Goal: Task Accomplishment & Management: Use online tool/utility

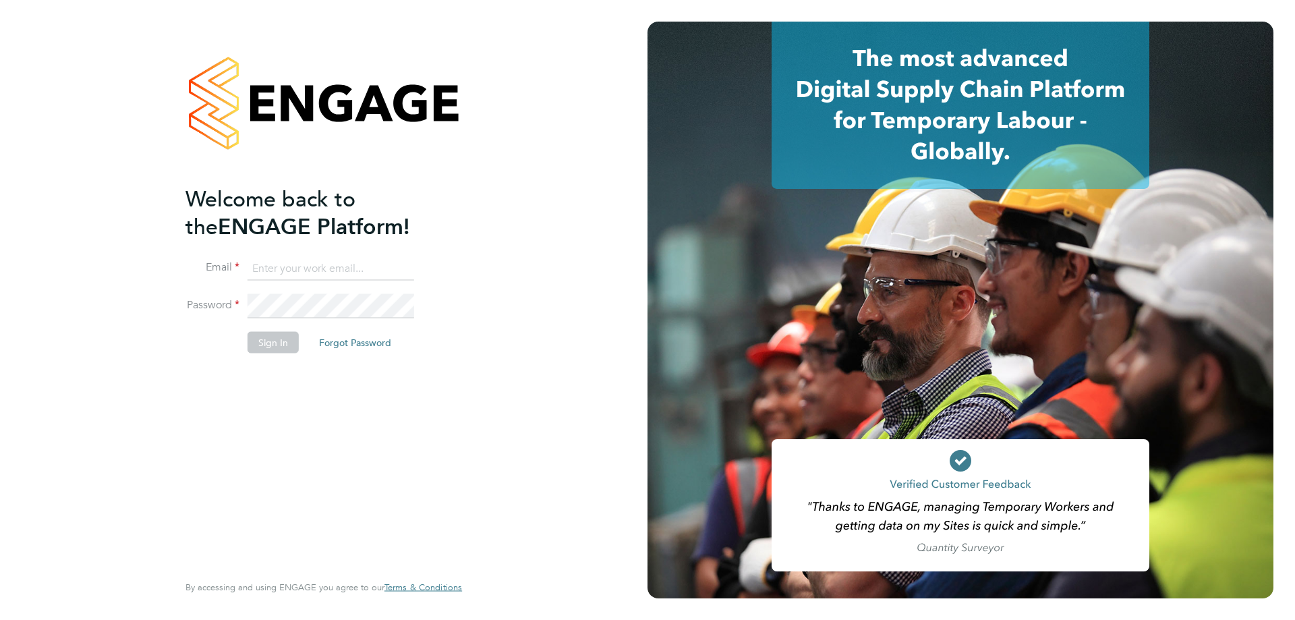
type input "terry.smith@hmsworks.co.uk"
click at [289, 343] on button "Sign In" at bounding box center [273, 342] width 51 height 22
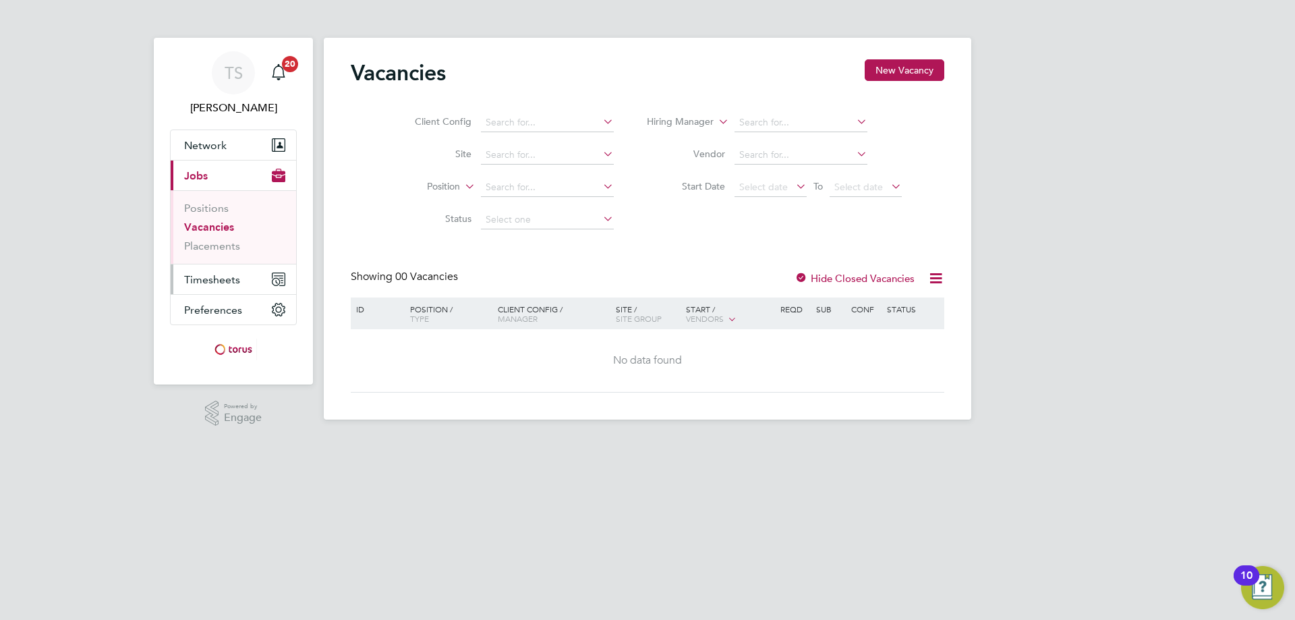
click at [221, 279] on span "Timesheets" at bounding box center [212, 279] width 56 height 13
click at [225, 276] on span "Timesheets" at bounding box center [212, 279] width 56 height 13
click at [201, 277] on span "Timesheets" at bounding box center [212, 279] width 56 height 13
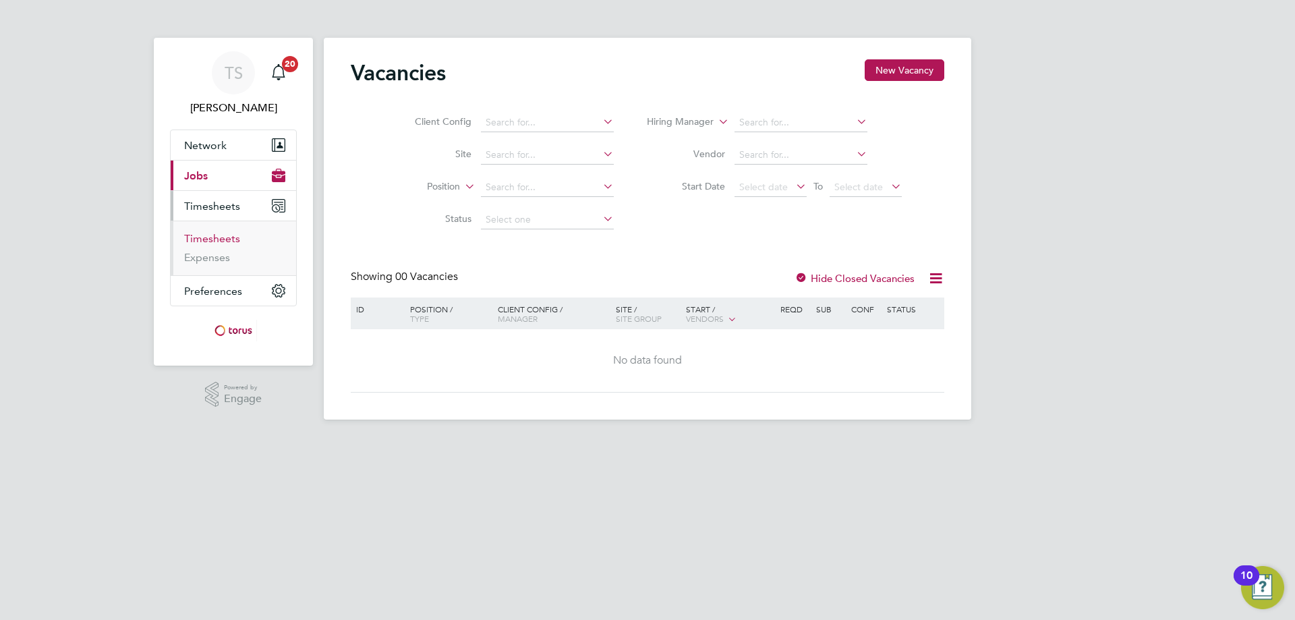
click at [223, 234] on link "Timesheets" at bounding box center [212, 238] width 56 height 13
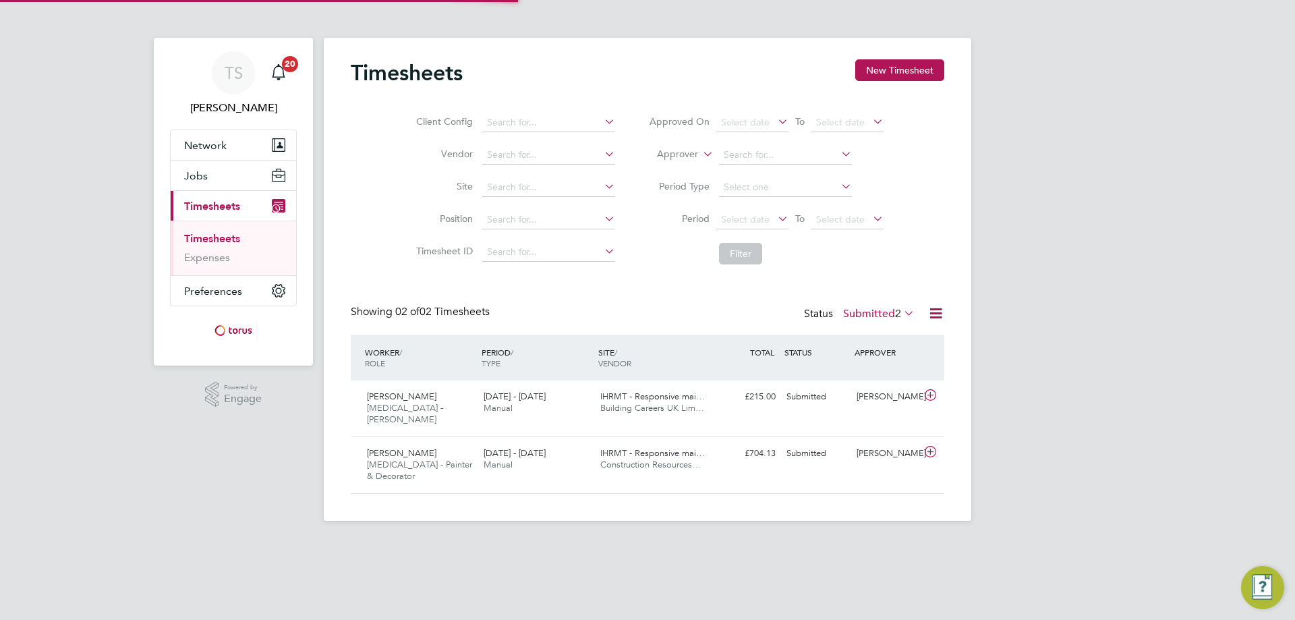
scroll to position [34, 117]
click at [656, 403] on span "Building Careers UK Lim…" at bounding box center [652, 407] width 104 height 11
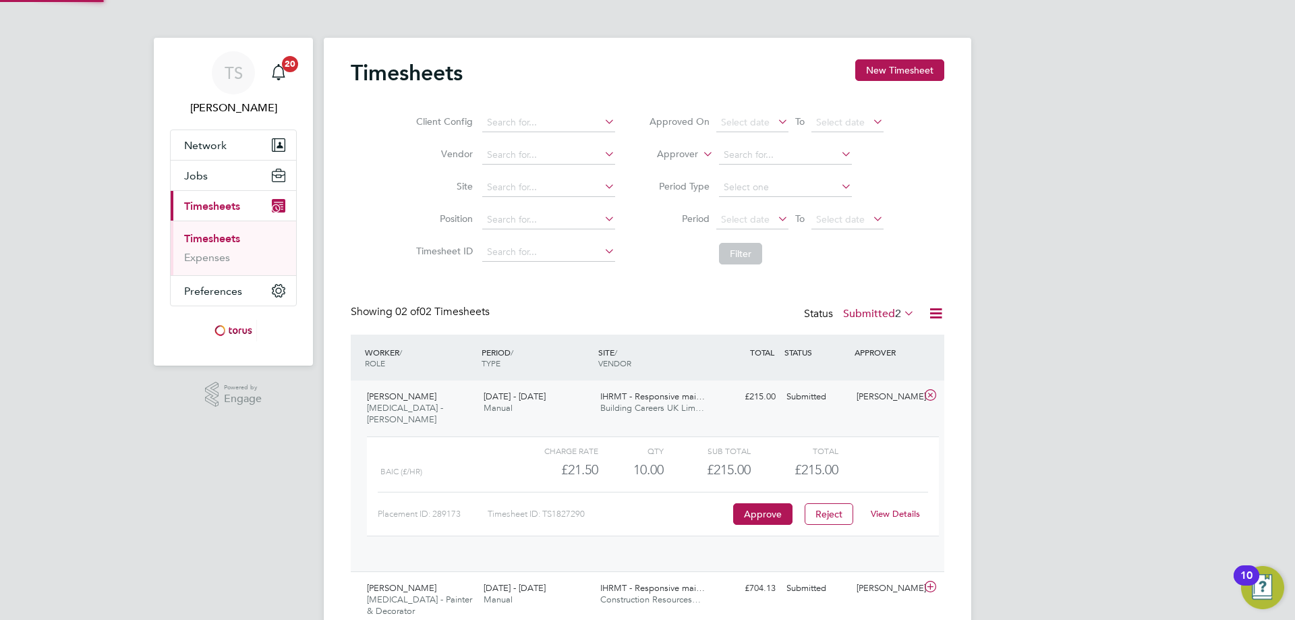
scroll to position [23, 132]
click at [899, 508] on link "View Details" at bounding box center [895, 513] width 49 height 11
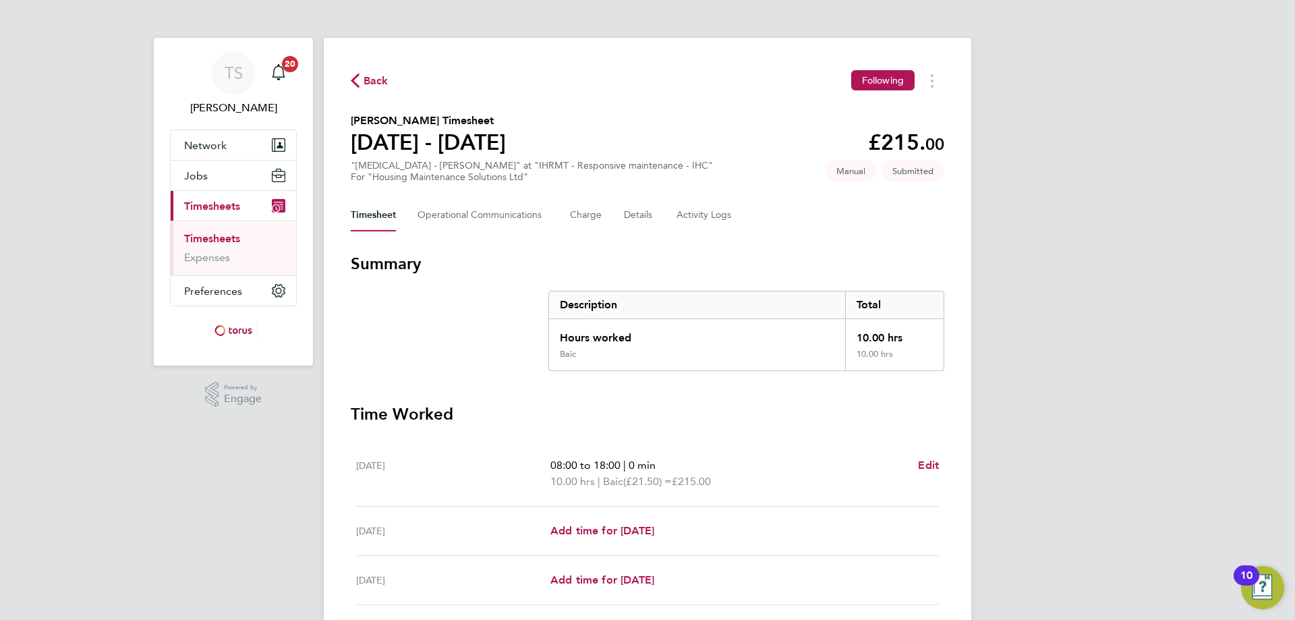
scroll to position [301, 0]
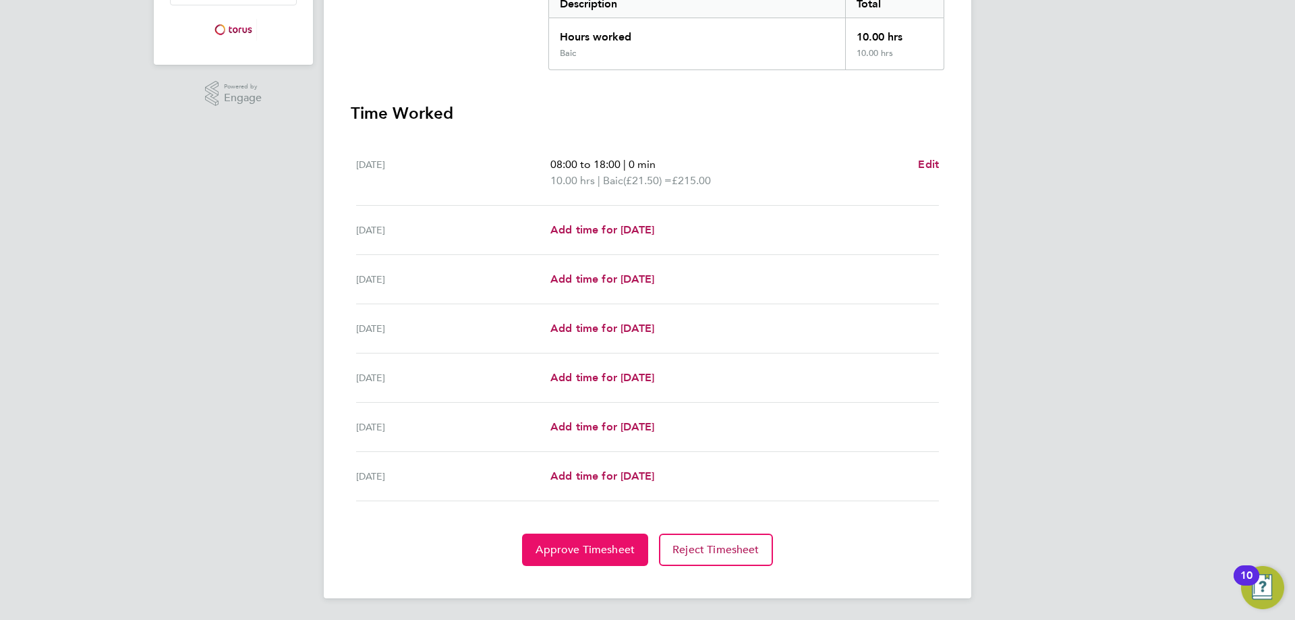
click at [592, 541] on button "Approve Timesheet" at bounding box center [585, 550] width 126 height 32
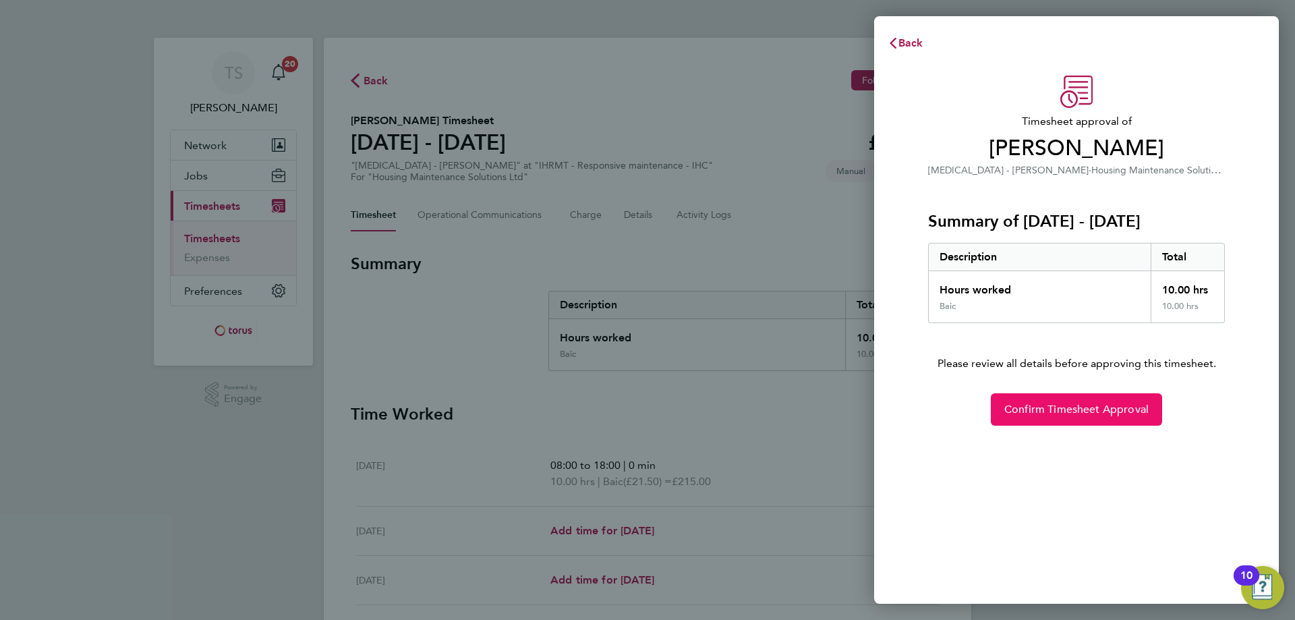
click at [1069, 415] on span "Confirm Timesheet Approval" at bounding box center [1077, 409] width 144 height 13
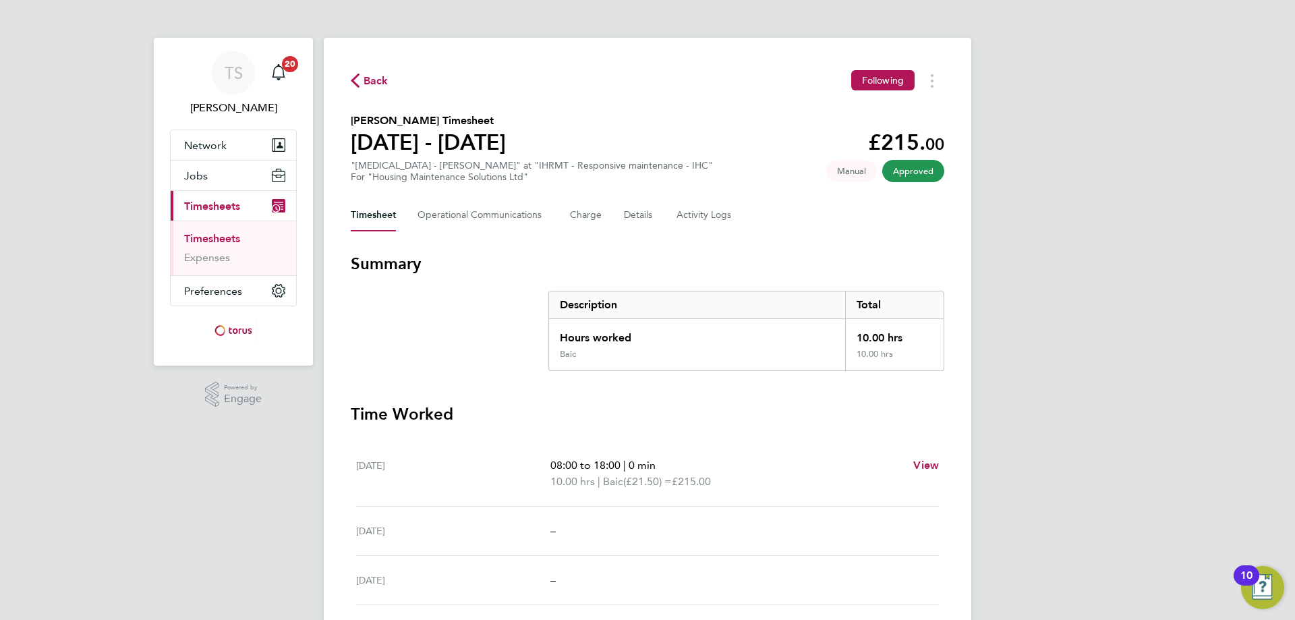
click at [376, 80] on span "Back" at bounding box center [376, 81] width 25 height 16
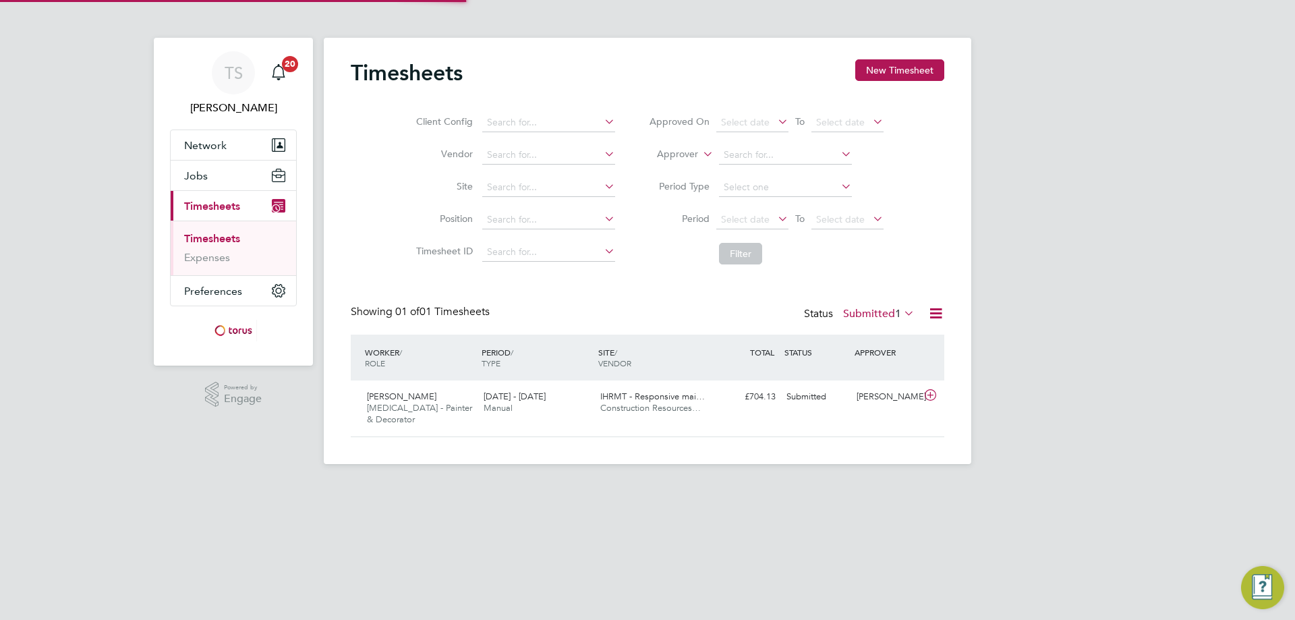
scroll to position [34, 117]
click at [432, 396] on span "[PERSON_NAME]" at bounding box center [401, 396] width 69 height 11
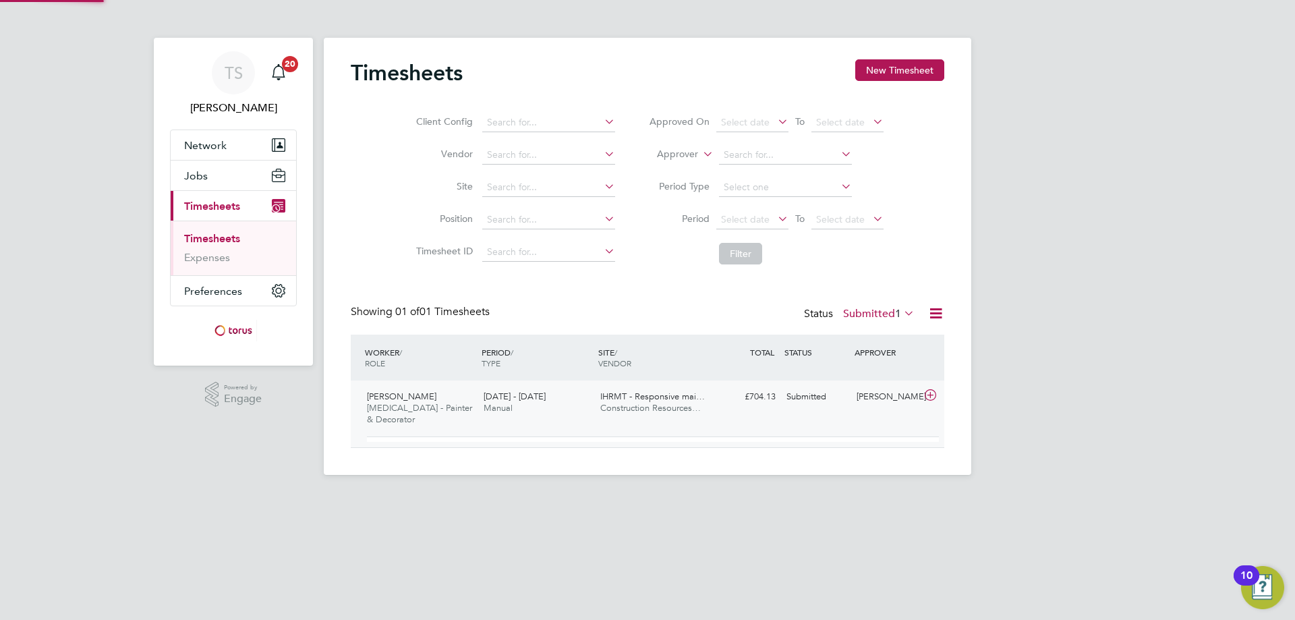
scroll to position [23, 132]
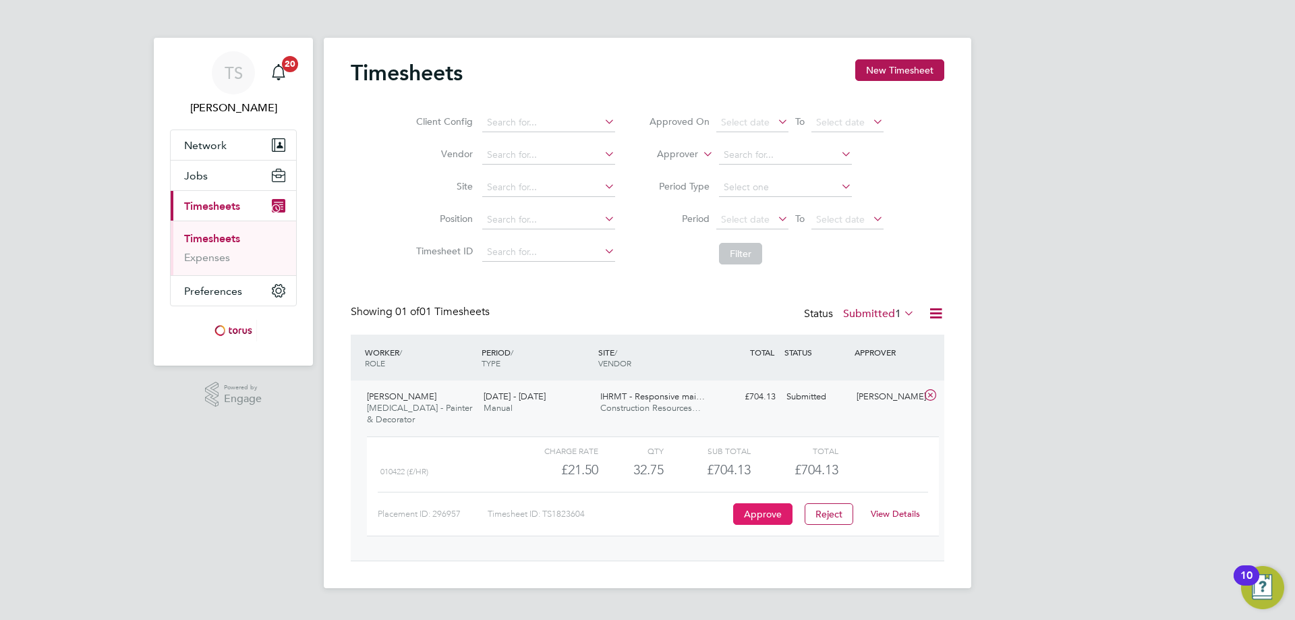
click at [759, 503] on button "Approve" at bounding box center [762, 514] width 59 height 22
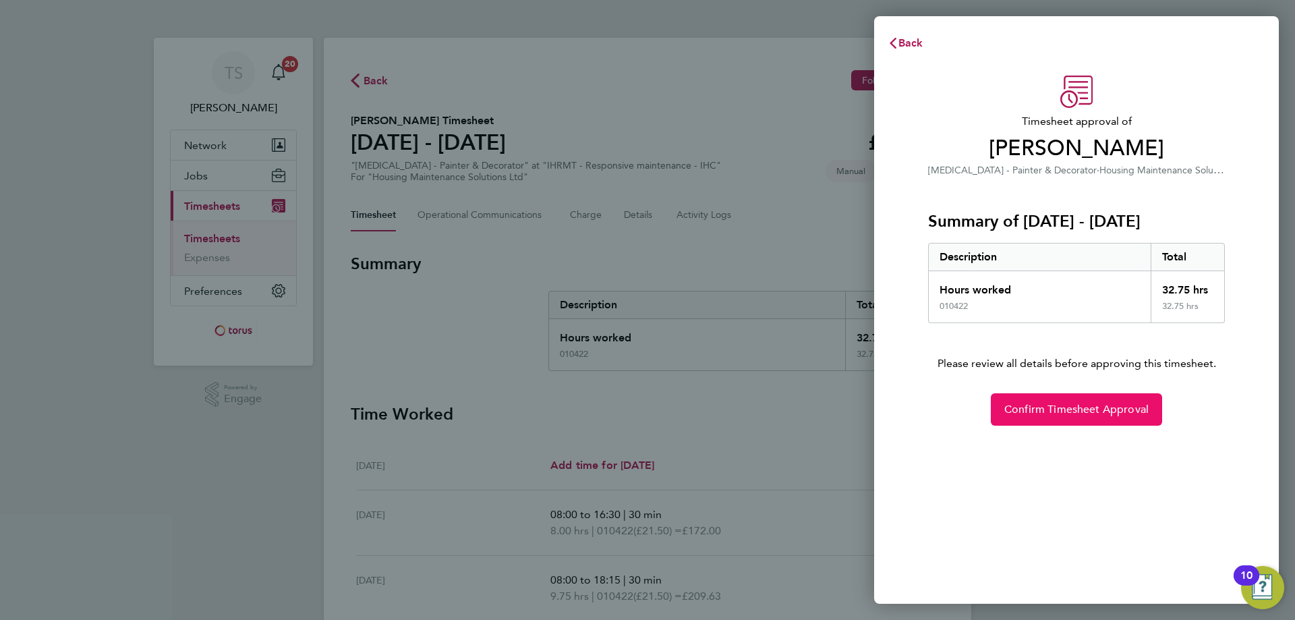
drag, startPoint x: 1075, startPoint y: 409, endPoint x: 1061, endPoint y: 409, distance: 14.2
click at [1075, 409] on span "Confirm Timesheet Approval" at bounding box center [1077, 409] width 144 height 13
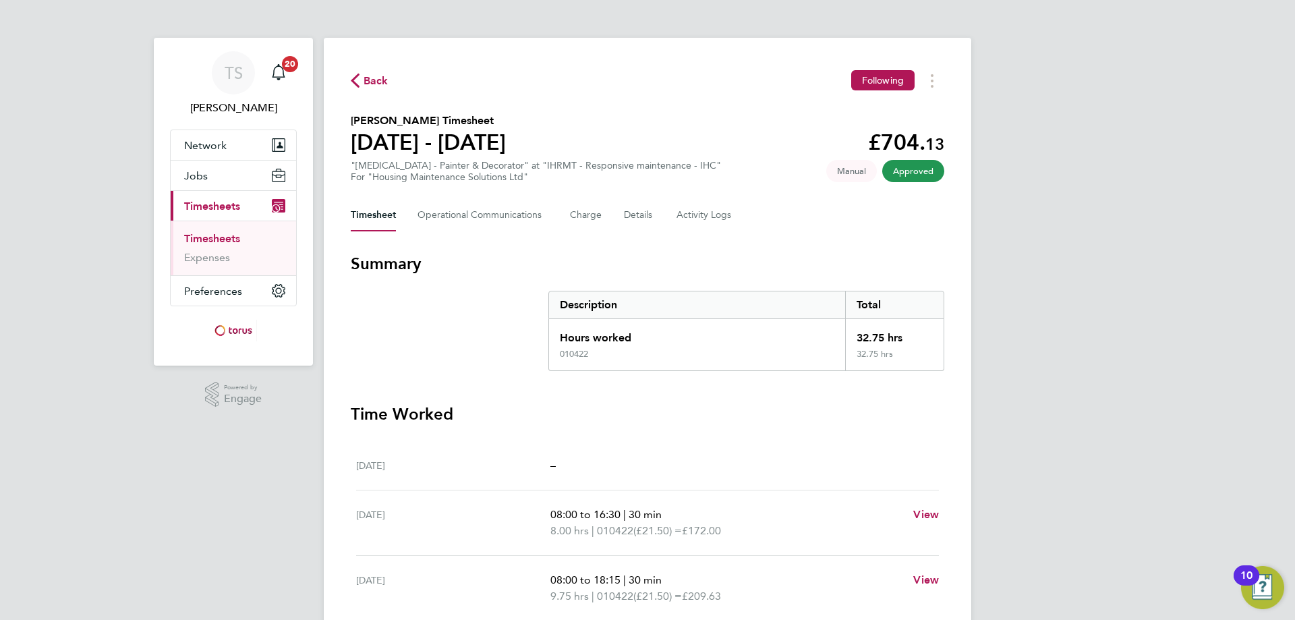
click at [370, 78] on span "Back" at bounding box center [376, 81] width 25 height 16
